Goal: Task Accomplishment & Management: Manage account settings

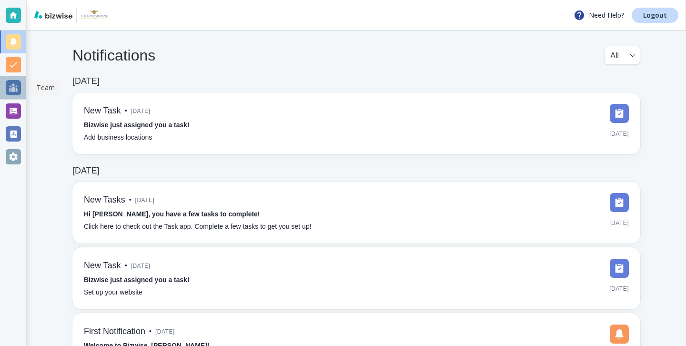
click at [17, 91] on div at bounding box center [13, 87] width 15 height 15
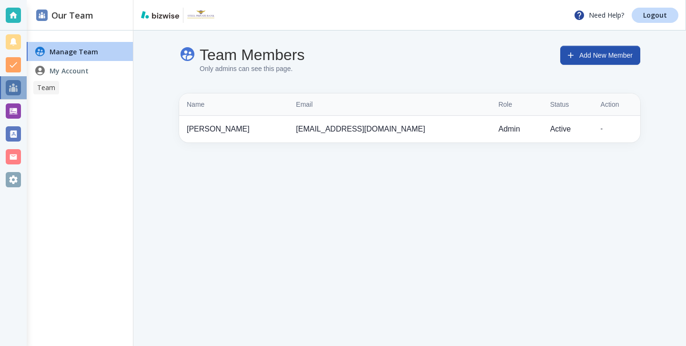
click at [16, 91] on div at bounding box center [13, 87] width 15 height 15
click at [16, 121] on div at bounding box center [13, 111] width 27 height 23
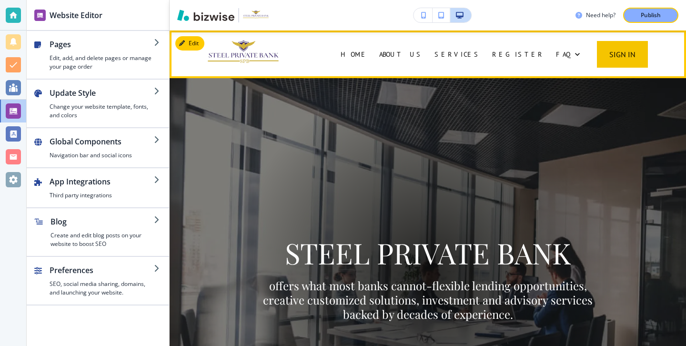
click at [550, 62] on div "FAQ" at bounding box center [567, 54] width 35 height 48
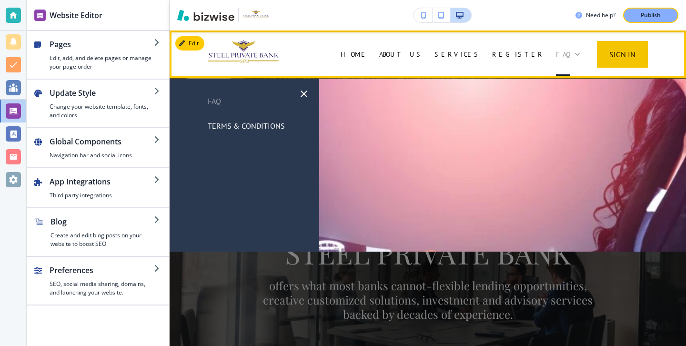
click at [556, 55] on p "FAQ" at bounding box center [563, 55] width 14 height 10
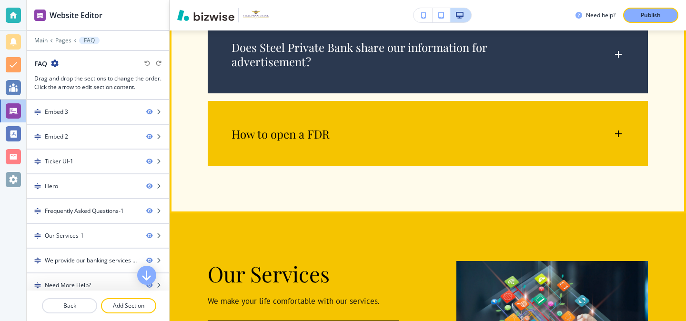
scroll to position [920, 0]
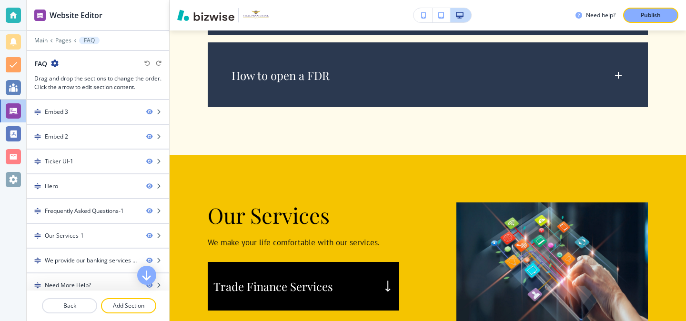
click at [424, 13] on icon "button" at bounding box center [423, 15] width 5 height 7
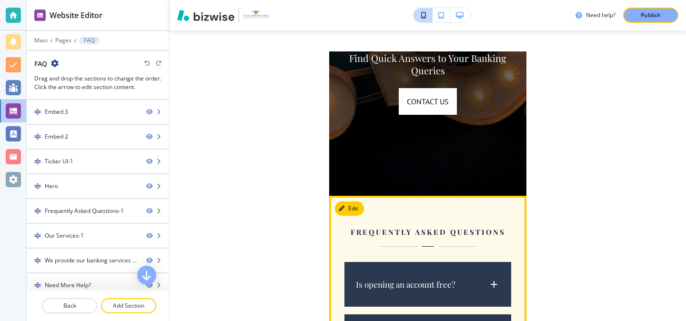
scroll to position [0, 0]
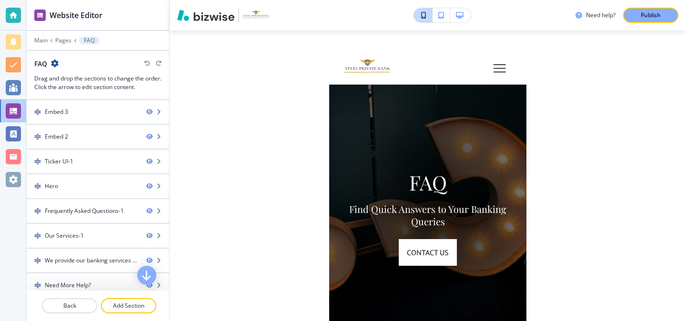
click at [459, 20] on button "button" at bounding box center [460, 15] width 21 height 14
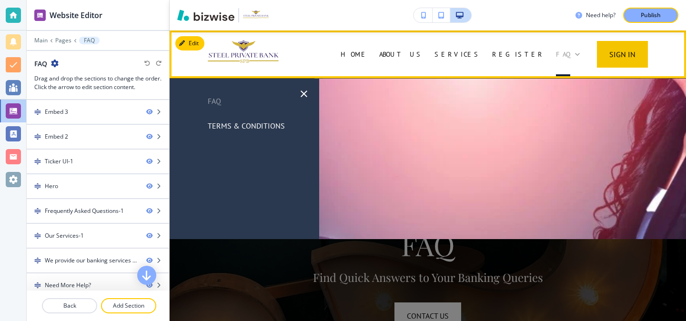
click at [556, 54] on div "FAQ" at bounding box center [568, 55] width 24 height 10
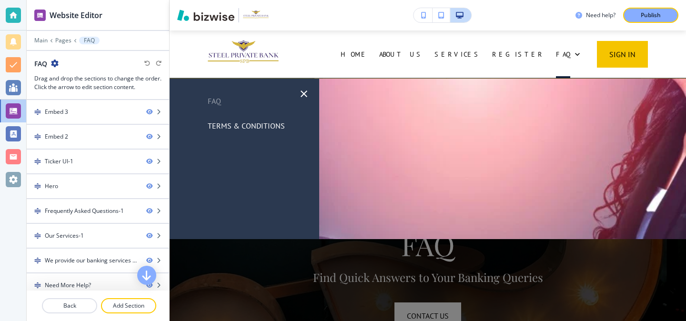
click at [253, 127] on p "Terms & Conditions" at bounding box center [246, 126] width 77 height 14
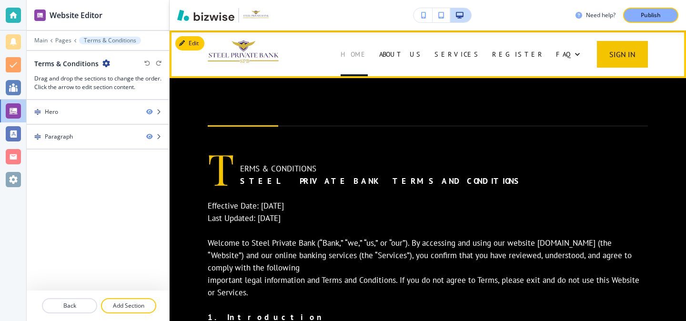
click at [368, 50] on p "HOME" at bounding box center [354, 55] width 27 height 10
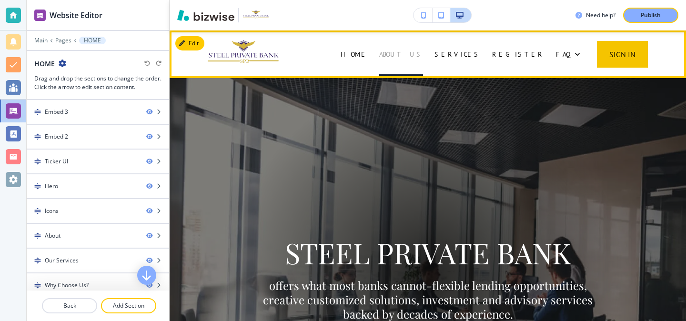
click at [423, 53] on p "ABOUT US" at bounding box center [401, 55] width 44 height 10
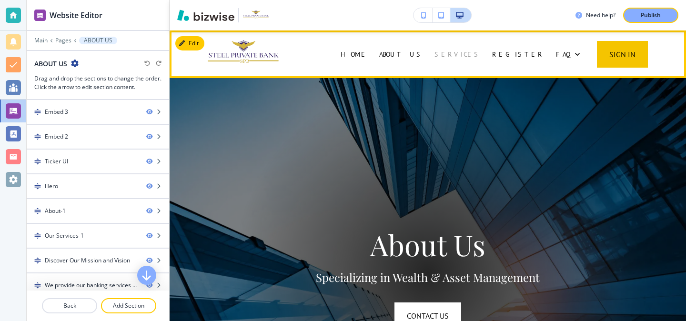
click at [450, 58] on p "SERVICES" at bounding box center [457, 55] width 46 height 10
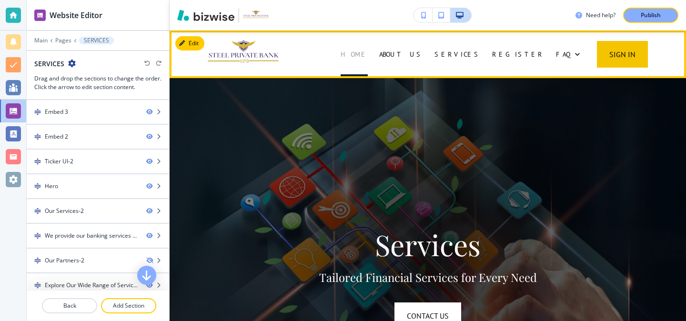
click at [368, 58] on p "HOME" at bounding box center [354, 55] width 27 height 10
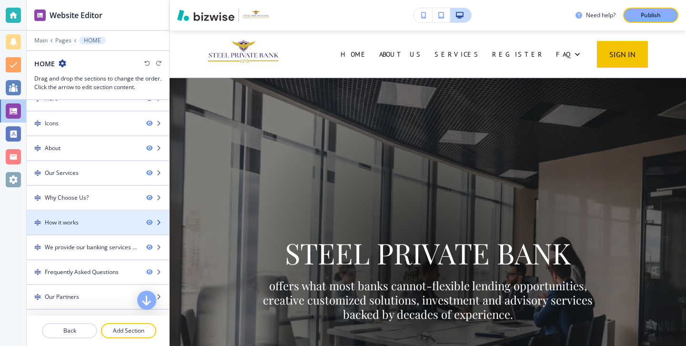
scroll to position [104, 0]
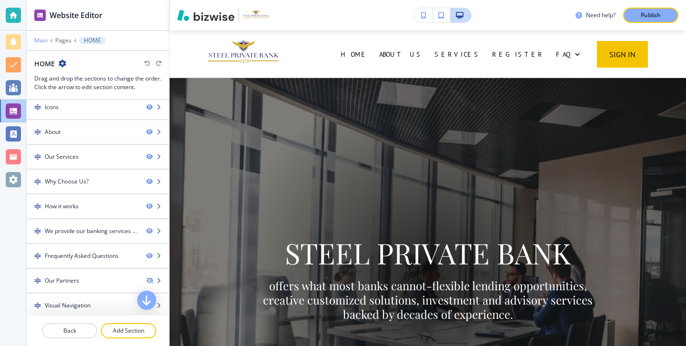
click at [41, 41] on p "Main" at bounding box center [40, 40] width 13 height 7
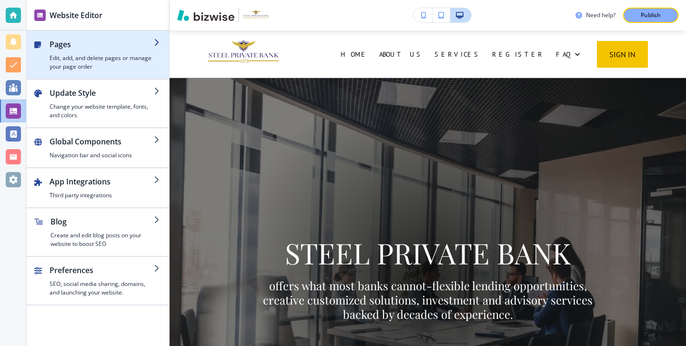
click at [78, 70] on h4 "Edit, add, and delete pages or manage your page order" at bounding box center [102, 62] width 104 height 17
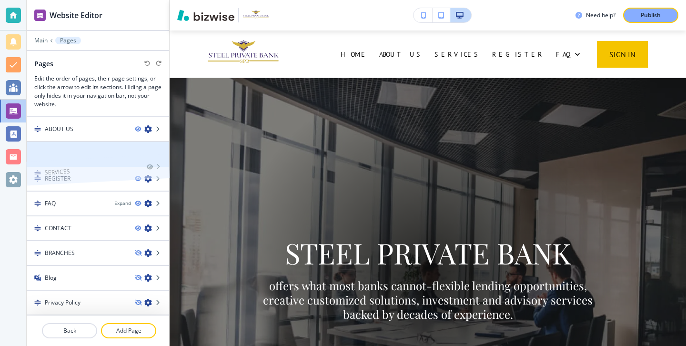
scroll to position [15, 0]
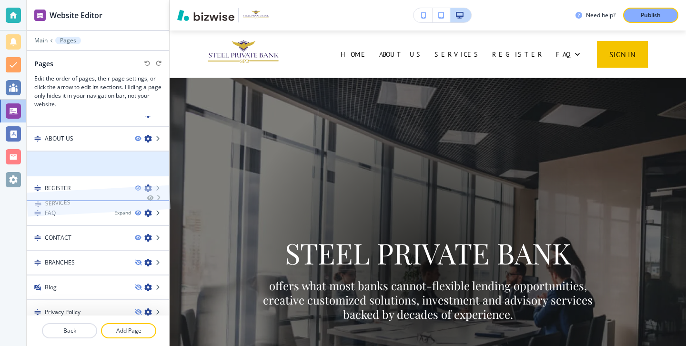
drag, startPoint x: 102, startPoint y: 162, endPoint x: 102, endPoint y: 194, distance: 31.9
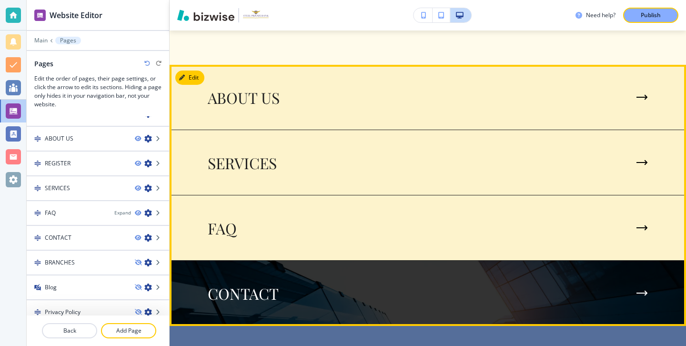
scroll to position [3489, 0]
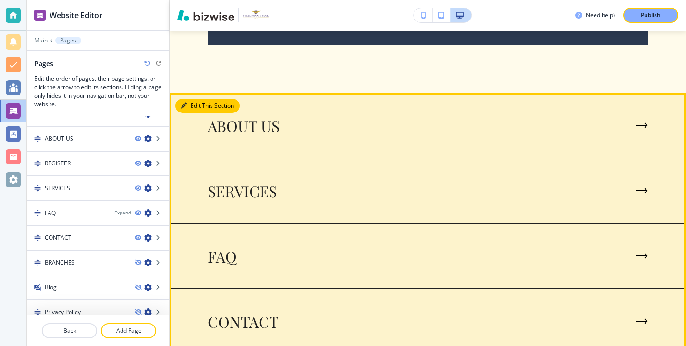
click at [199, 101] on button "Edit This Section" at bounding box center [207, 106] width 64 height 14
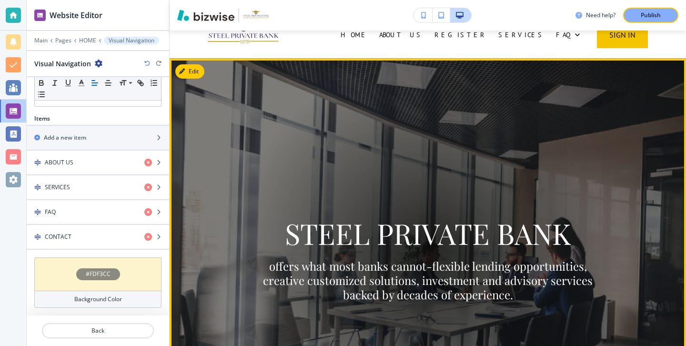
scroll to position [0, 0]
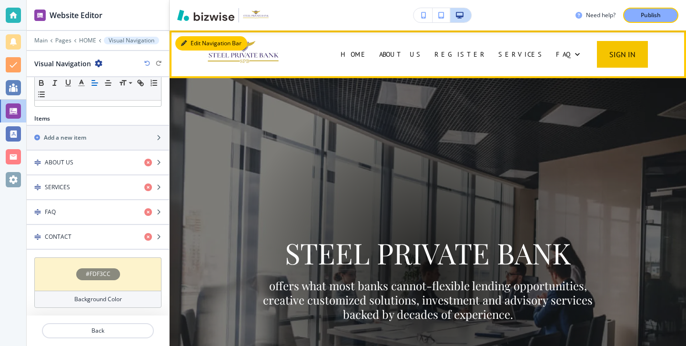
click at [196, 39] on button "Edit Navigation Bar" at bounding box center [211, 43] width 72 height 14
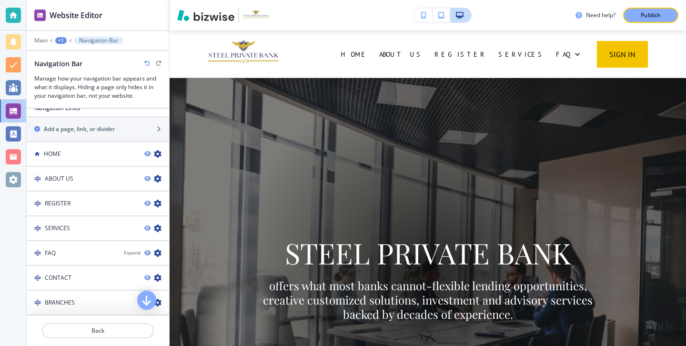
scroll to position [681, 0]
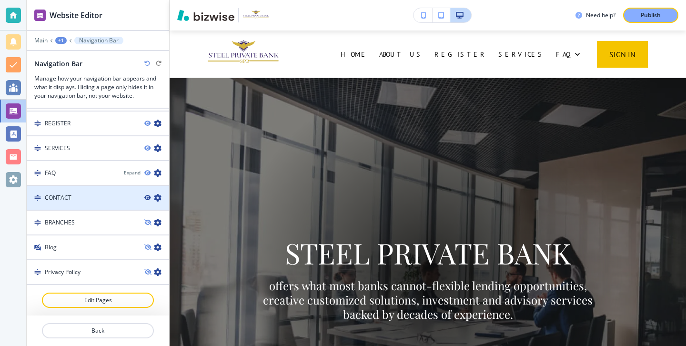
click at [148, 197] on icon "button" at bounding box center [147, 198] width 6 height 6
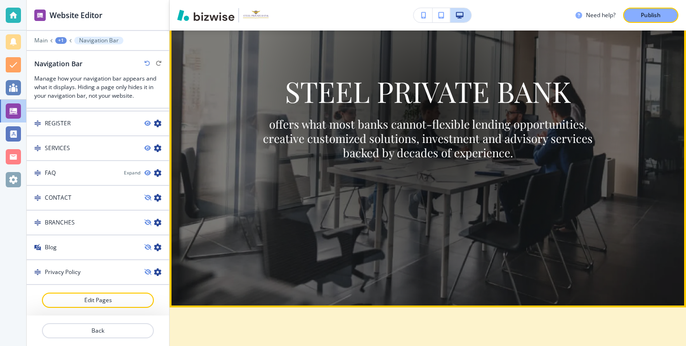
scroll to position [0, 0]
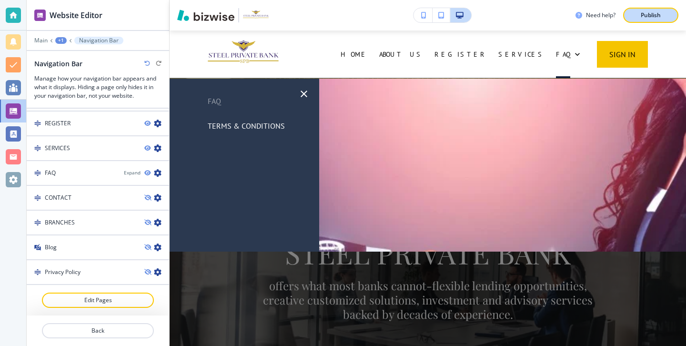
click at [658, 20] on button "Publish" at bounding box center [650, 15] width 55 height 15
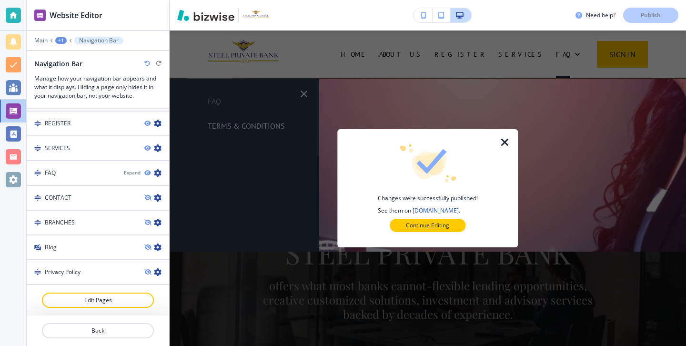
click at [506, 144] on icon "button" at bounding box center [504, 142] width 11 height 11
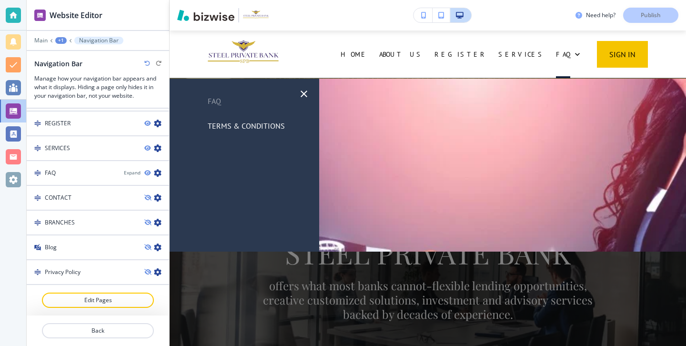
click at [464, 218] on div "Edit HOME ABOUT US REGISTER SERVICES FAQ SIGN IN Edit Edit Edit Edit STEEL PRIV…" at bounding box center [428, 187] width 516 height 315
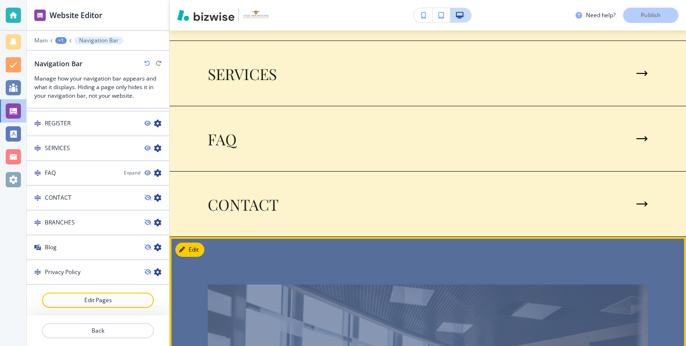
scroll to position [3607, 0]
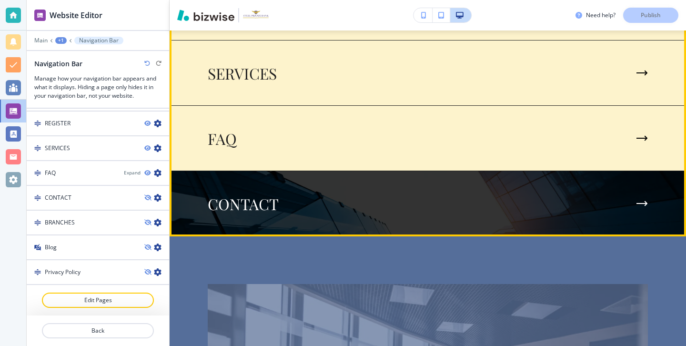
click at [414, 210] on div "CONTACT" at bounding box center [428, 204] width 440 height 18
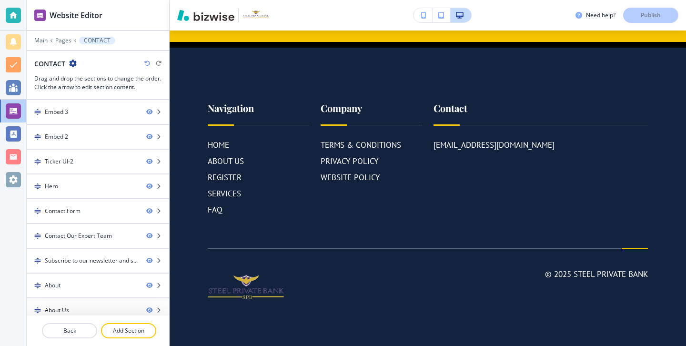
scroll to position [0, 0]
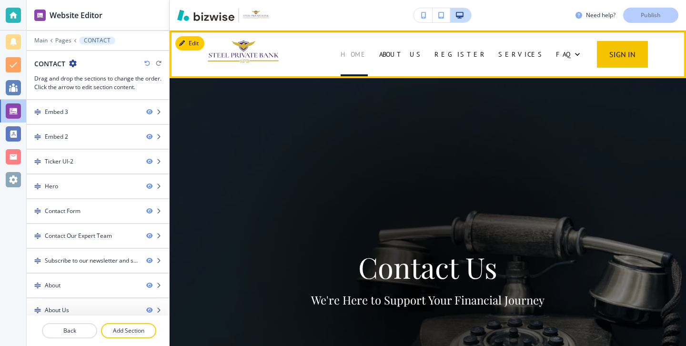
click at [368, 55] on p "HOME" at bounding box center [354, 55] width 27 height 10
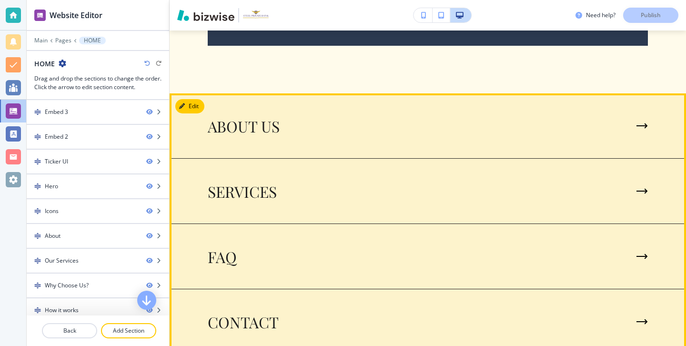
scroll to position [3485, 0]
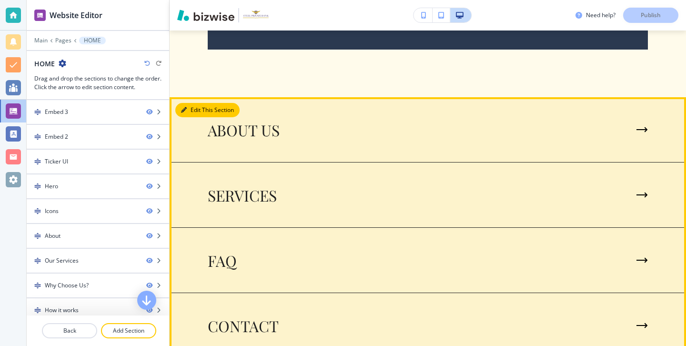
click at [192, 107] on button "Edit This Section" at bounding box center [207, 110] width 64 height 14
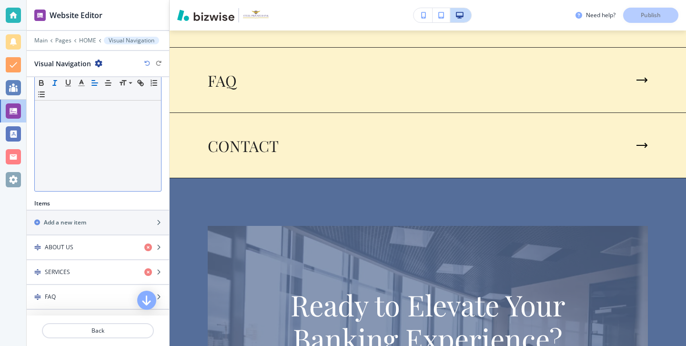
scroll to position [270, 0]
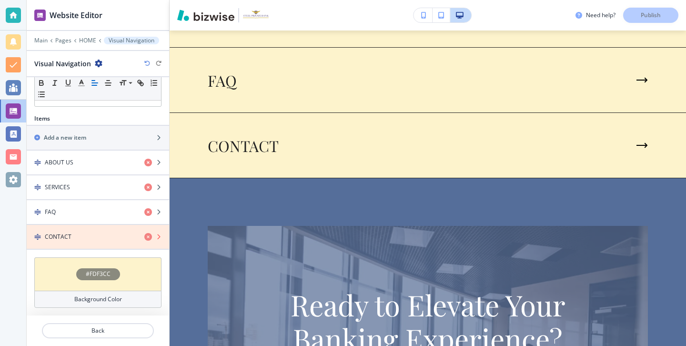
click at [148, 237] on icon "button" at bounding box center [148, 237] width 8 height 8
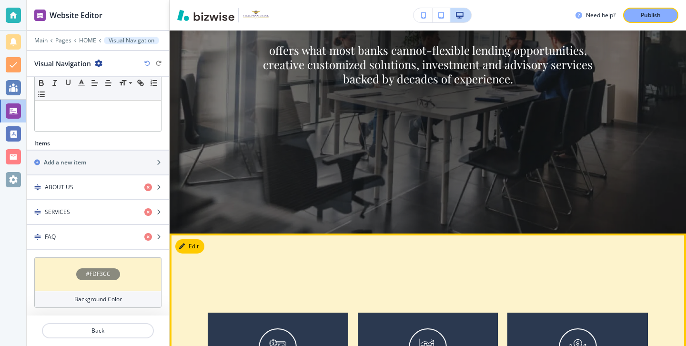
scroll to position [0, 0]
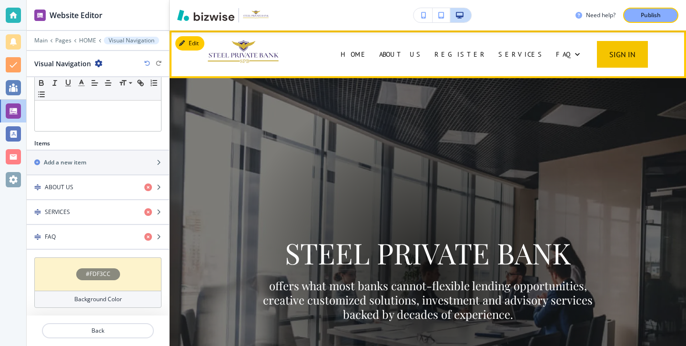
click at [429, 61] on div "ABOUT US" at bounding box center [401, 54] width 55 height 48
click at [423, 54] on p "ABOUT US" at bounding box center [401, 55] width 44 height 10
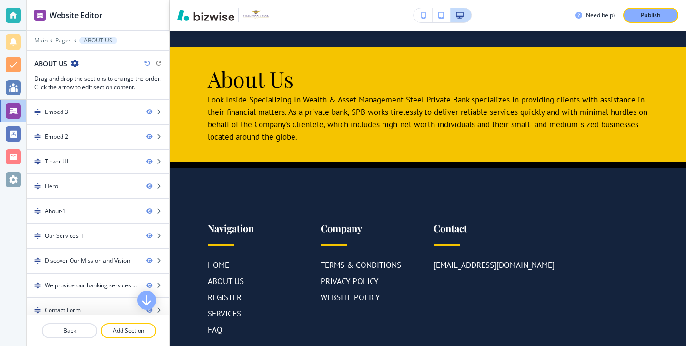
scroll to position [2694, 0]
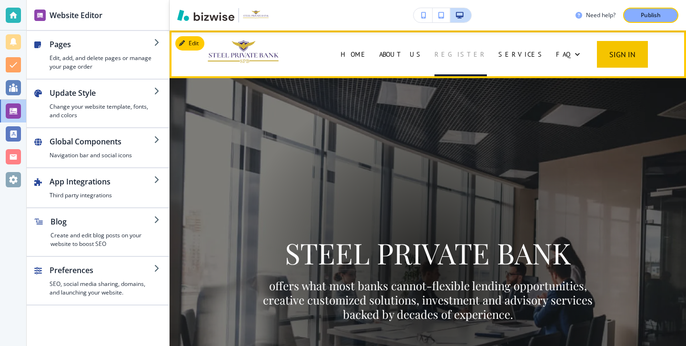
click at [487, 57] on p "REGISTER" at bounding box center [460, 55] width 52 height 10
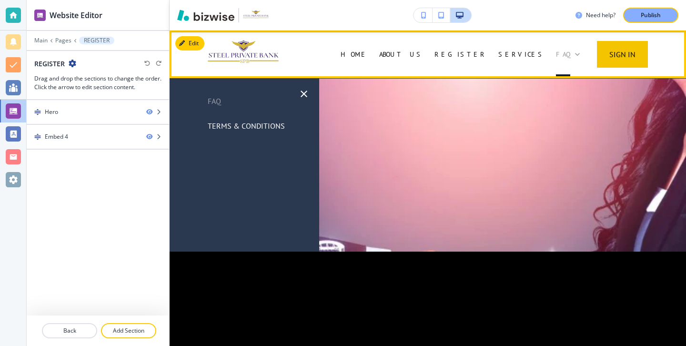
click at [569, 51] on p "FAQ" at bounding box center [563, 55] width 14 height 10
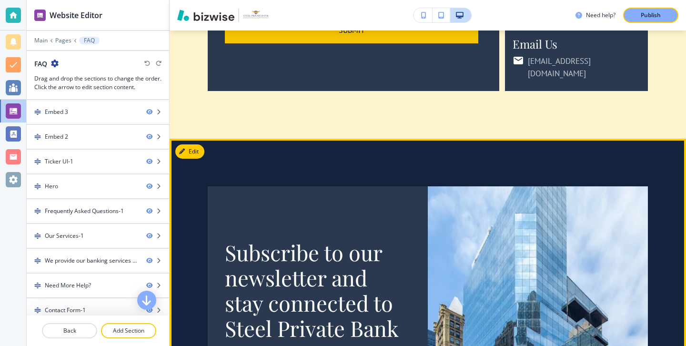
scroll to position [2226, 0]
